Goal: Task Accomplishment & Management: Use online tool/utility

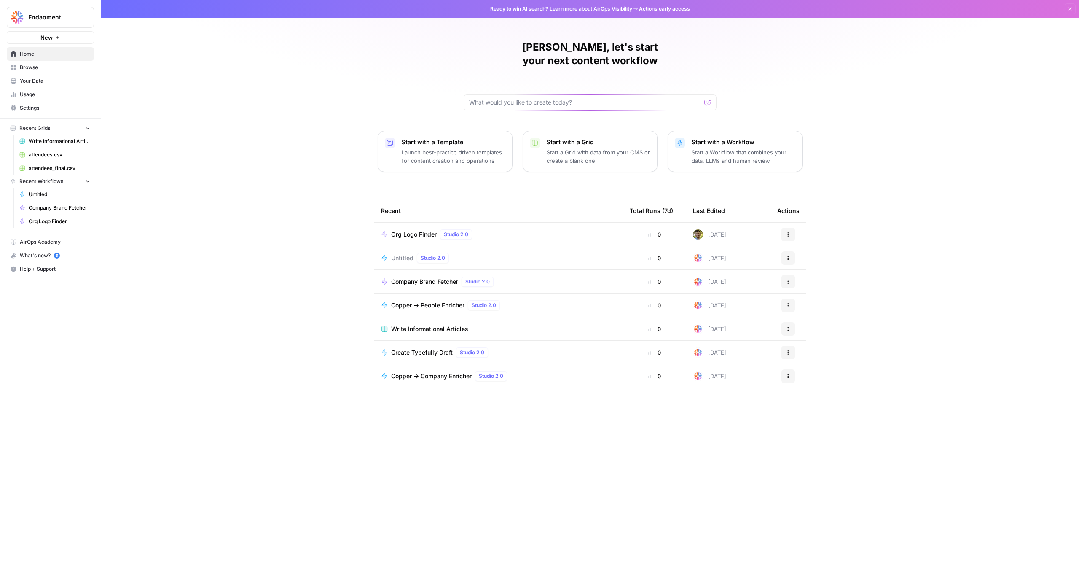
click at [462, 231] on span "Studio 2.0" at bounding box center [456, 235] width 24 height 8
click at [792, 228] on button "Actions" at bounding box center [788, 234] width 13 height 13
click at [817, 264] on button "Delete" at bounding box center [829, 260] width 87 height 12
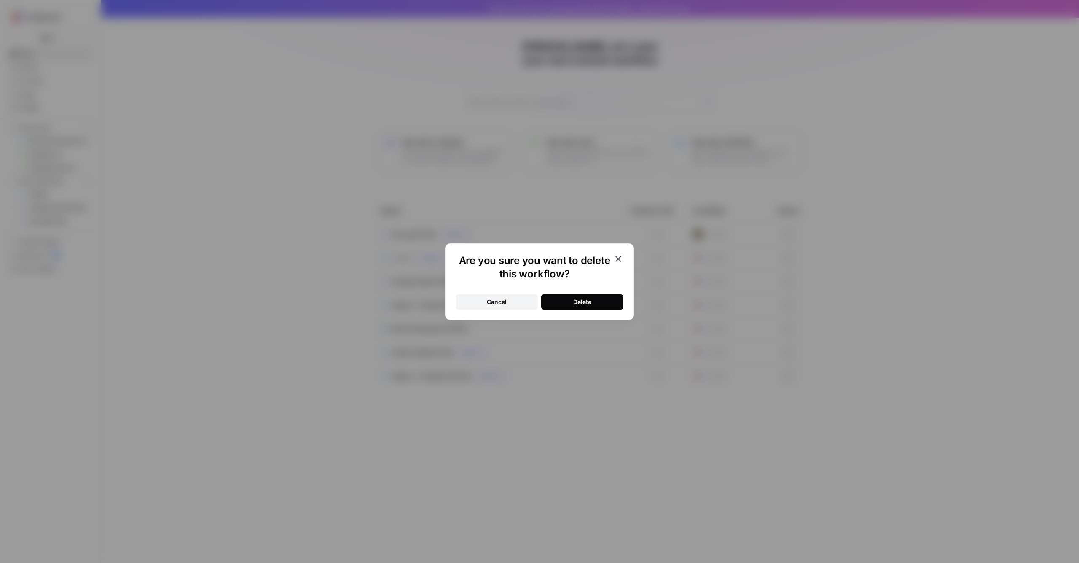
click at [601, 297] on button "Delete" at bounding box center [582, 301] width 82 height 15
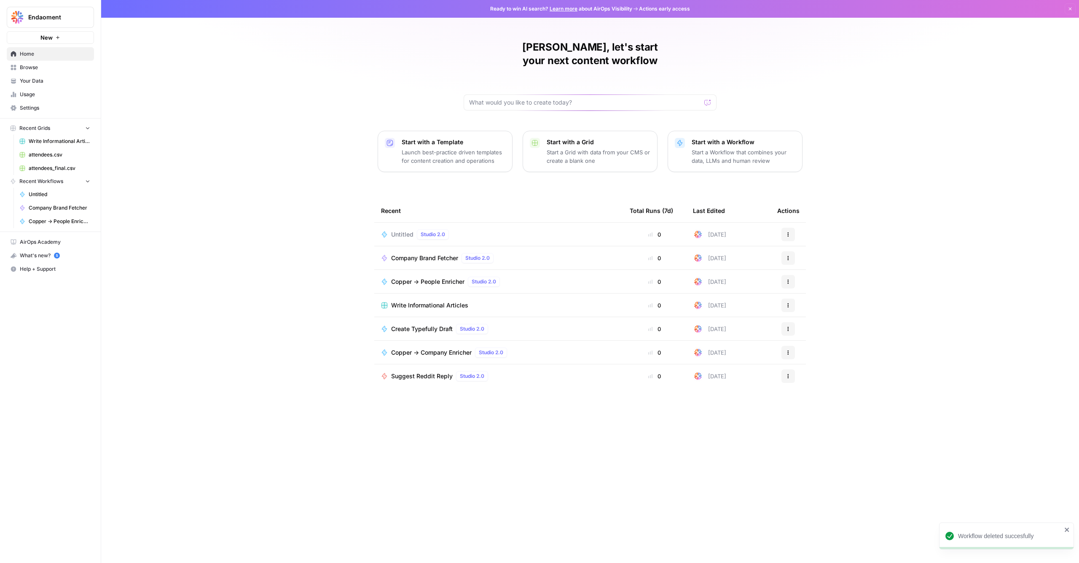
click at [441, 254] on span "Company Brand Fetcher" at bounding box center [424, 258] width 67 height 8
click at [783, 251] on button "Actions" at bounding box center [788, 257] width 13 height 13
click at [842, 277] on span "Edit in Studio" at bounding box center [831, 276] width 67 height 8
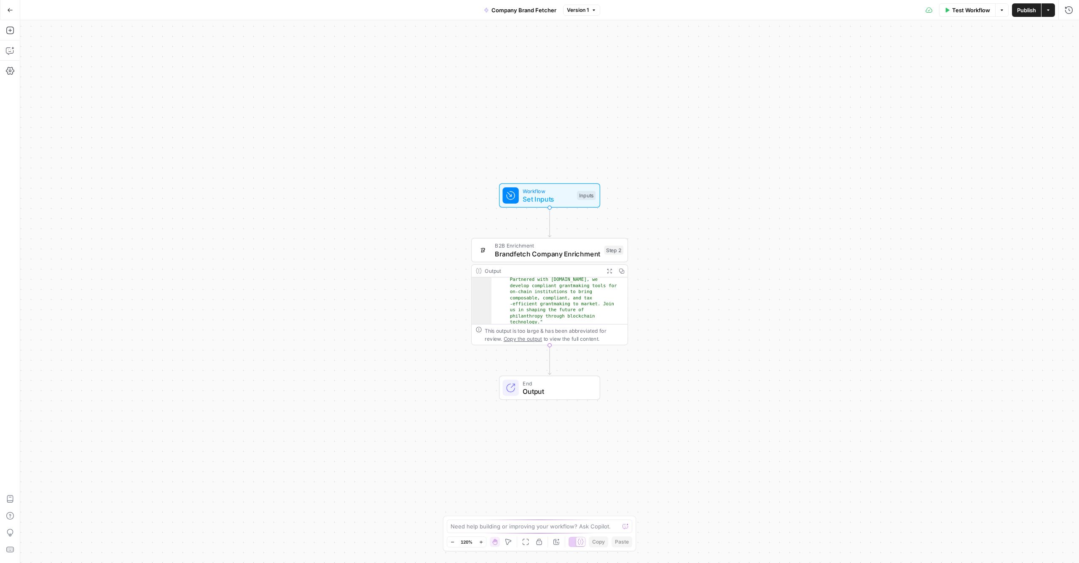
scroll to position [172, 0]
click at [526, 252] on span "Brandfetch Company Enrichment" at bounding box center [547, 254] width 105 height 10
click at [535, 295] on div ""longDescription" : "Endaoment is a tax -exempt Community Foundation that is re…" at bounding box center [556, 256] width 129 height 248
click at [549, 385] on span "End" at bounding box center [557, 383] width 69 height 8
click at [732, 373] on div "Workflow Set Inputs Inputs B2B Enrichment Brandfetch Company Enrichment Step 2 …" at bounding box center [549, 291] width 1059 height 543
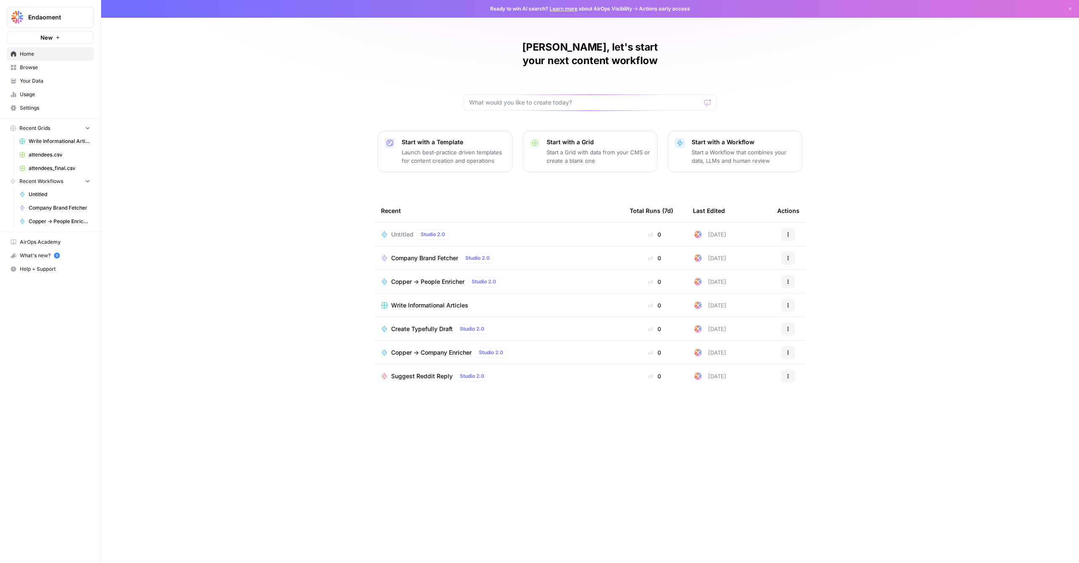
click at [786, 256] on icon "button" at bounding box center [788, 258] width 5 height 5
click at [805, 298] on span "Integrate" at bounding box center [831, 295] width 67 height 8
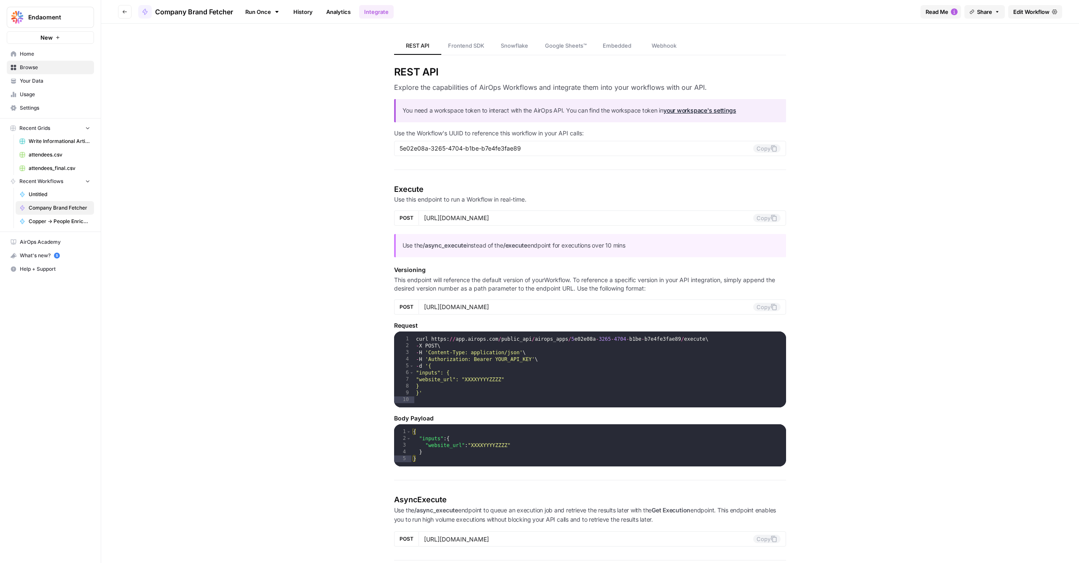
click at [667, 39] on link "Webhook" at bounding box center [664, 46] width 47 height 18
click at [684, 111] on link "your workspace's settings" at bounding box center [700, 110] width 73 height 7
click at [559, 46] on span "Google Sheets™" at bounding box center [566, 45] width 42 height 8
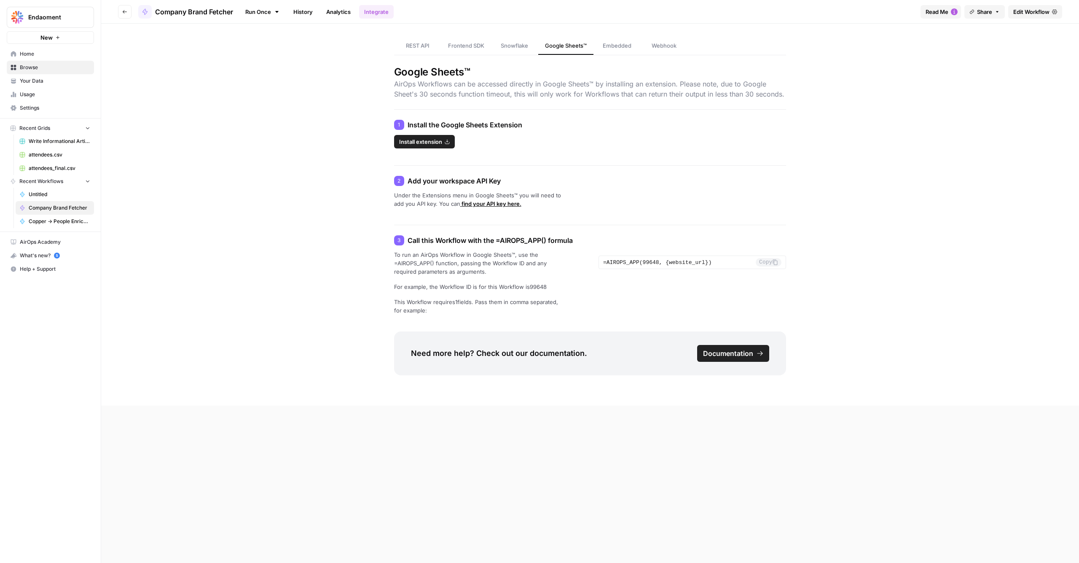
click at [613, 46] on span "Embedded" at bounding box center [617, 45] width 29 height 8
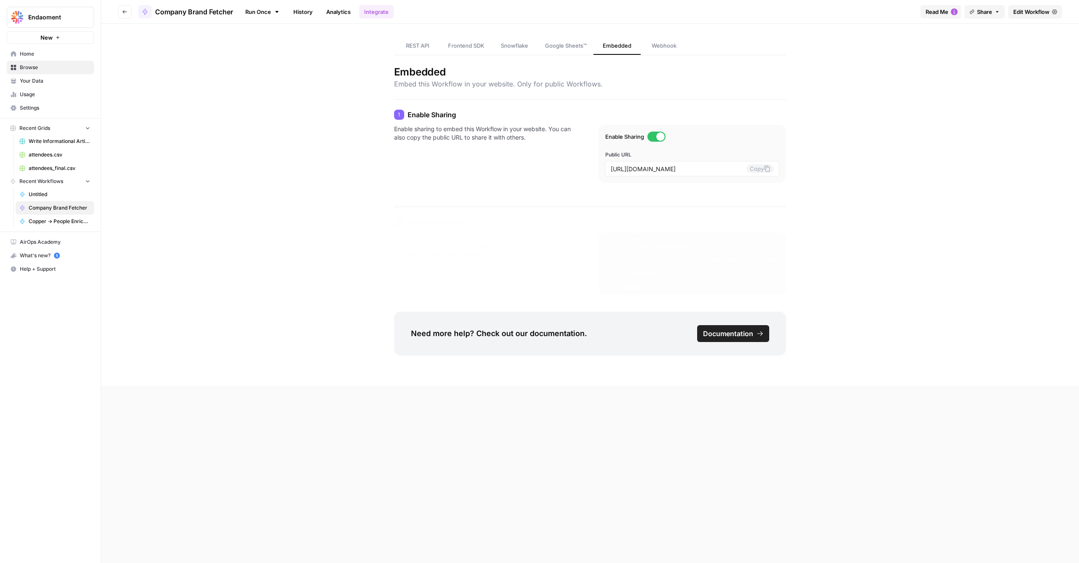
click at [656, 50] on link "Webhook" at bounding box center [664, 46] width 47 height 18
click at [514, 48] on span "Snowflake" at bounding box center [514, 45] width 27 height 8
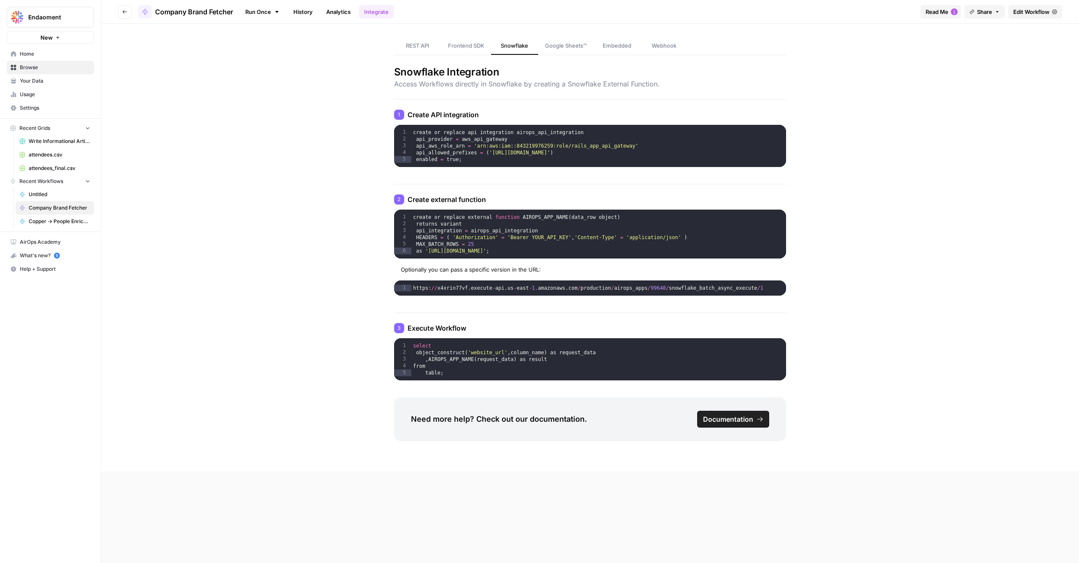
click at [464, 48] on span "Frontend SDK" at bounding box center [466, 45] width 36 height 8
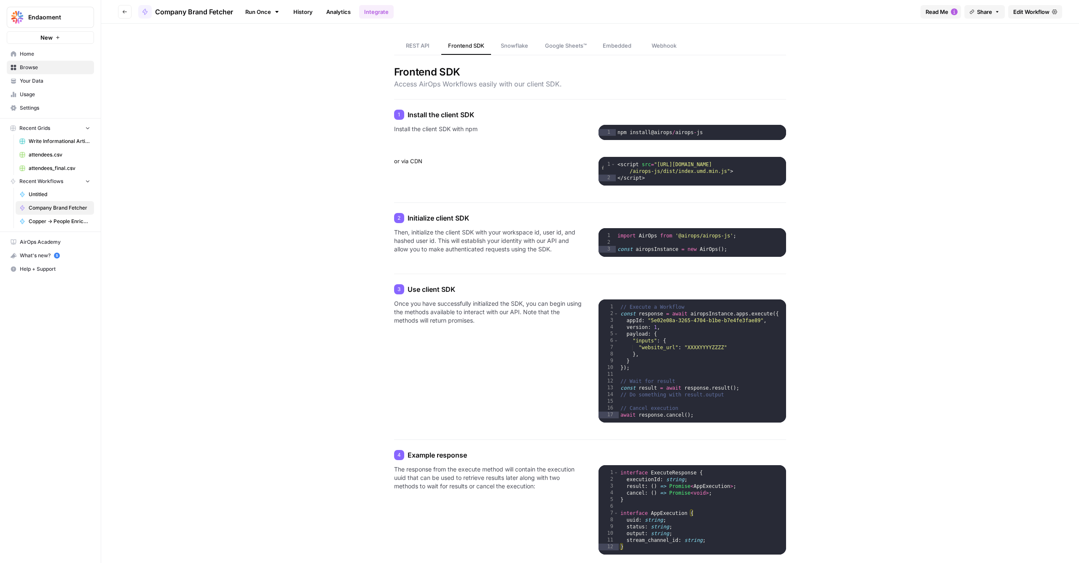
click at [425, 48] on span "REST API" at bounding box center [418, 45] width 24 height 8
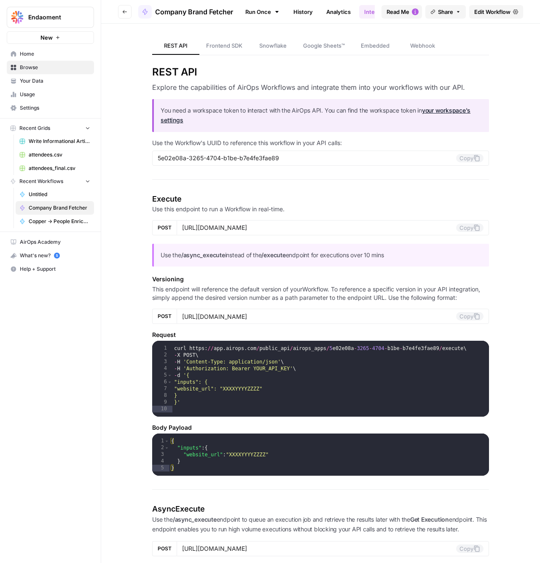
click at [191, 412] on div "curl https : // app . airops . com / public_api / airops_apps / 5 e02e08a - 326…" at bounding box center [330, 389] width 316 height 89
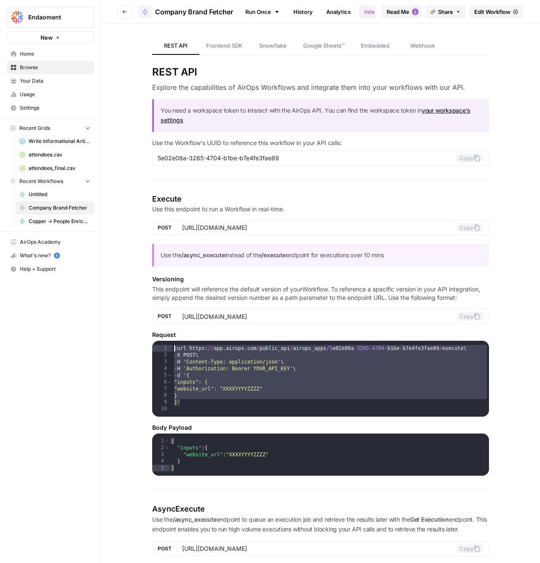
drag, startPoint x: 195, startPoint y: 411, endPoint x: 161, endPoint y: 331, distance: 87.6
click at [161, 331] on section "Execute Use this endpoint to run a Workflow in real-time. POST [URL][DOMAIN_NAM…" at bounding box center [320, 334] width 336 height 283
click at [258, 376] on div "curl https : // app . airops . com / public_api / airops_apps / 5 e02e08a - 326…" at bounding box center [330, 389] width 316 height 89
drag, startPoint x: 188, startPoint y: 411, endPoint x: 151, endPoint y: 322, distance: 96.0
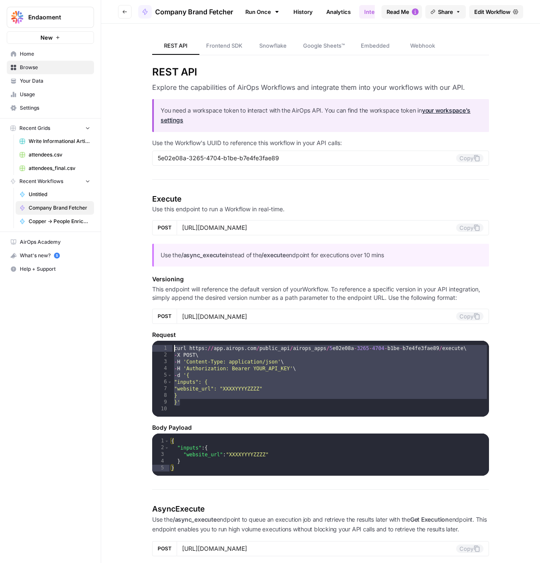
click at [307, 385] on div "curl https : // app . airops . com / public_api / airops_apps / 5 e02e08a - 326…" at bounding box center [330, 389] width 316 height 89
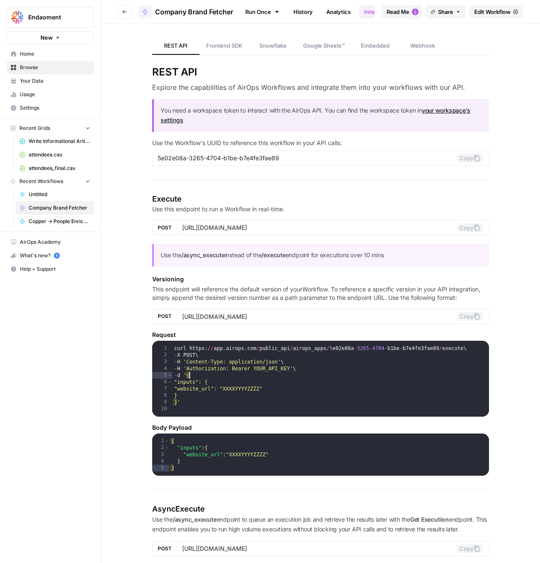
type textarea "**"
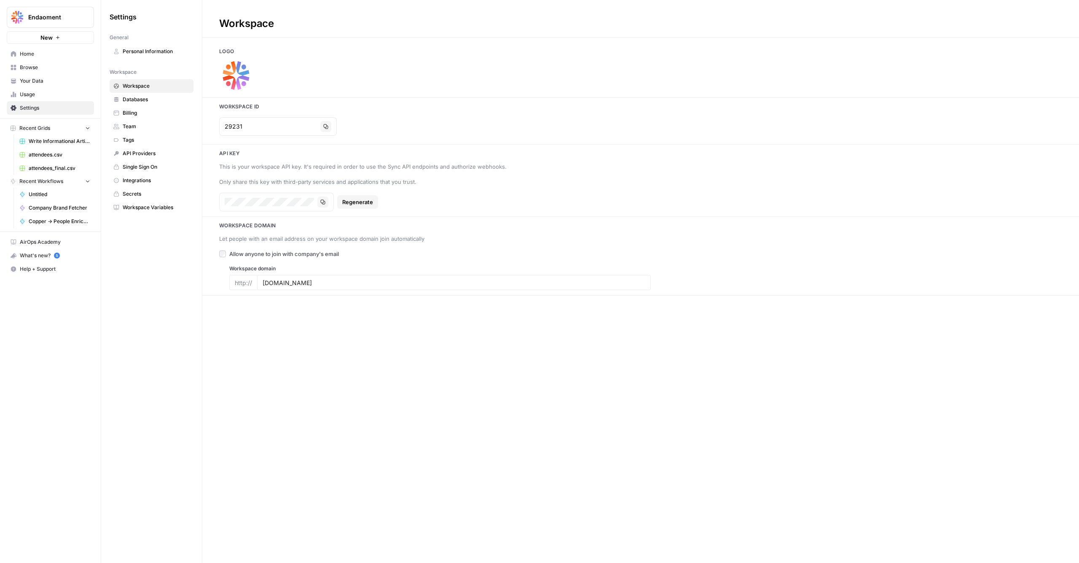
click at [325, 199] on icon "button" at bounding box center [322, 201] width 5 height 5
click at [323, 125] on icon "button" at bounding box center [325, 126] width 5 height 5
click at [324, 126] on icon "button" at bounding box center [325, 126] width 5 height 5
click at [932, 113] on div "Workspace Id 29231 Copy" at bounding box center [640, 121] width 877 height 36
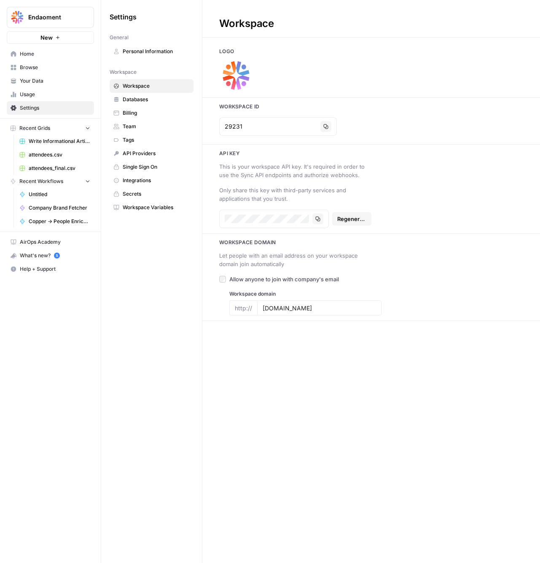
click at [44, 76] on link "Your Data" at bounding box center [50, 80] width 87 height 13
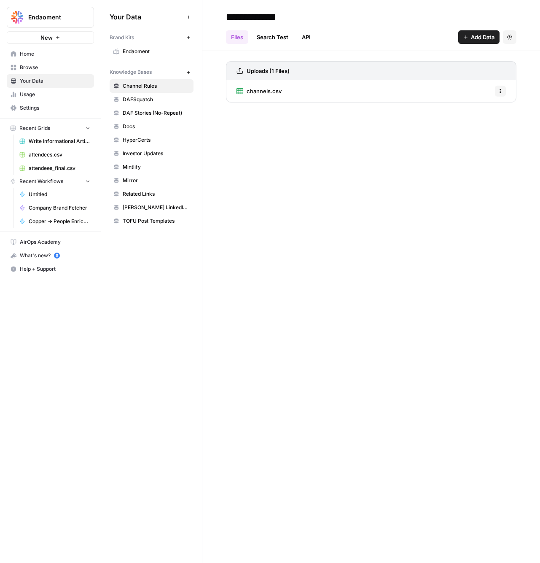
click at [54, 64] on span "Browse" at bounding box center [55, 68] width 70 height 8
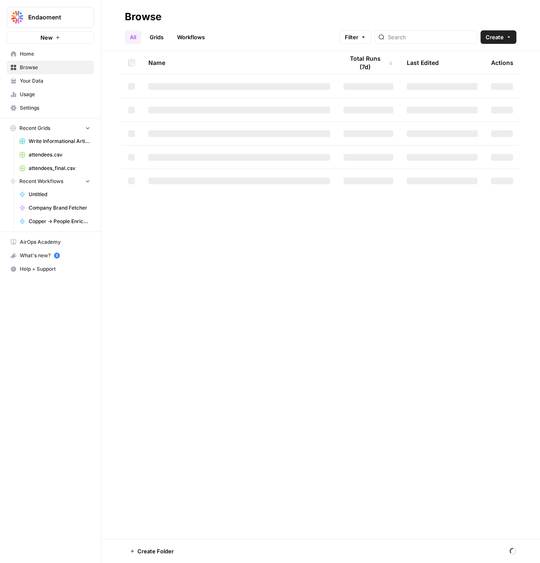
click at [55, 50] on link "Home" at bounding box center [50, 53] width 87 height 13
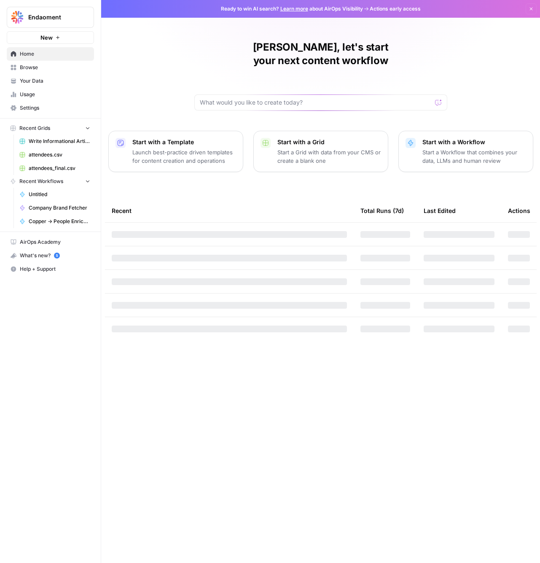
click at [42, 91] on span "Usage" at bounding box center [55, 95] width 70 height 8
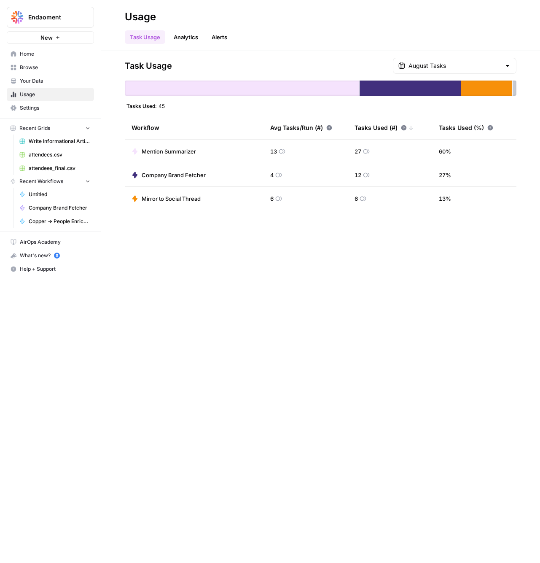
click at [183, 175] on span "Company Brand Fetcher" at bounding box center [174, 175] width 64 height 8
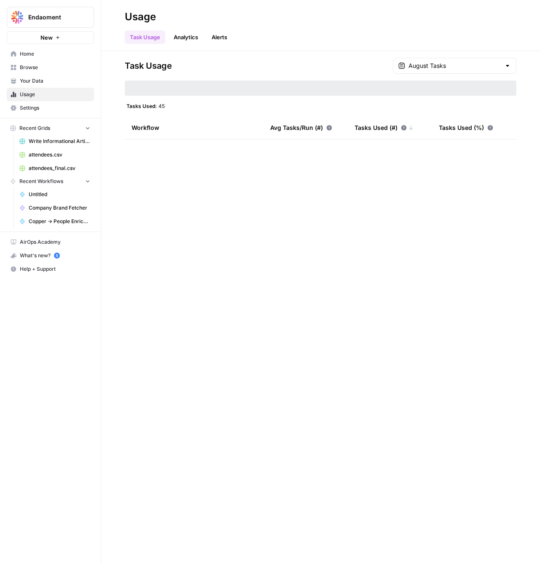
click at [184, 29] on div "Task Usage Analytics Alerts" at bounding box center [321, 34] width 392 height 20
click at [190, 38] on link "Analytics" at bounding box center [186, 36] width 35 height 13
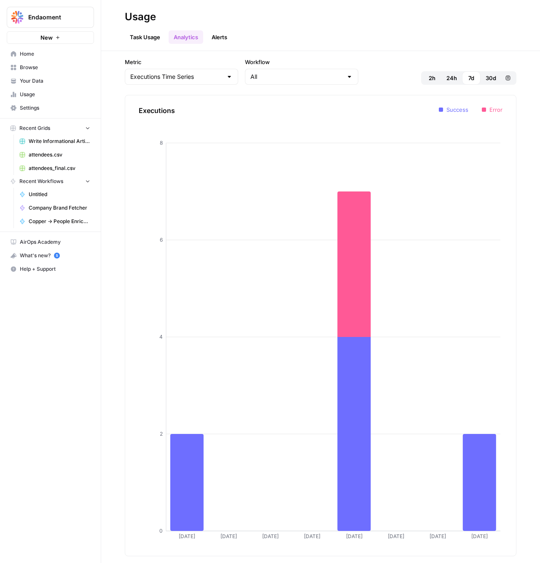
click at [138, 38] on link "Task Usage" at bounding box center [145, 36] width 40 height 13
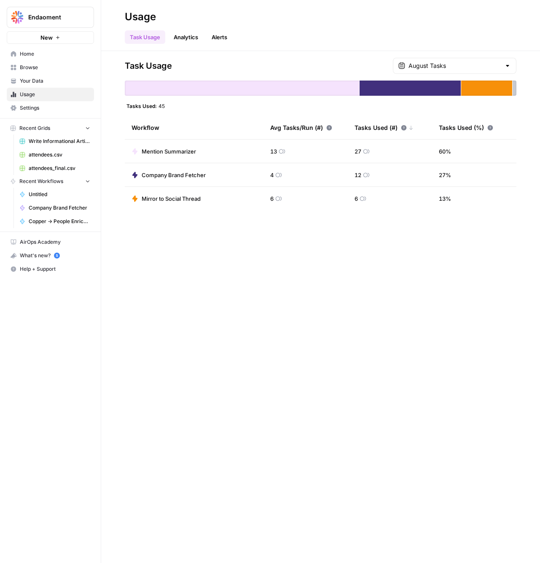
click at [49, 105] on span "Settings" at bounding box center [55, 108] width 70 height 8
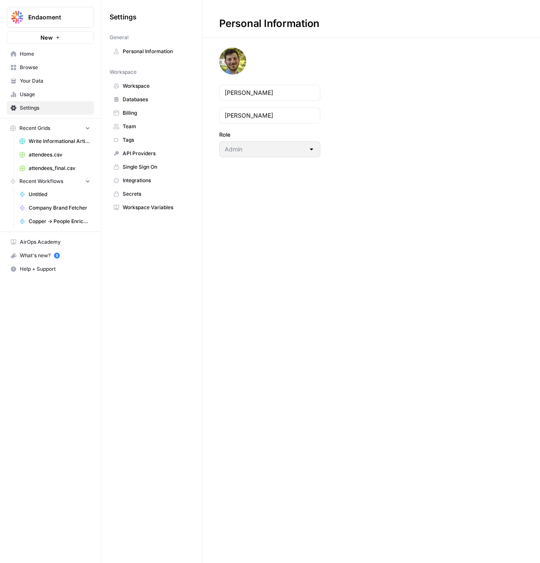
click at [120, 108] on link "Billing" at bounding box center [152, 112] width 84 height 13
